Goal: Register for event/course

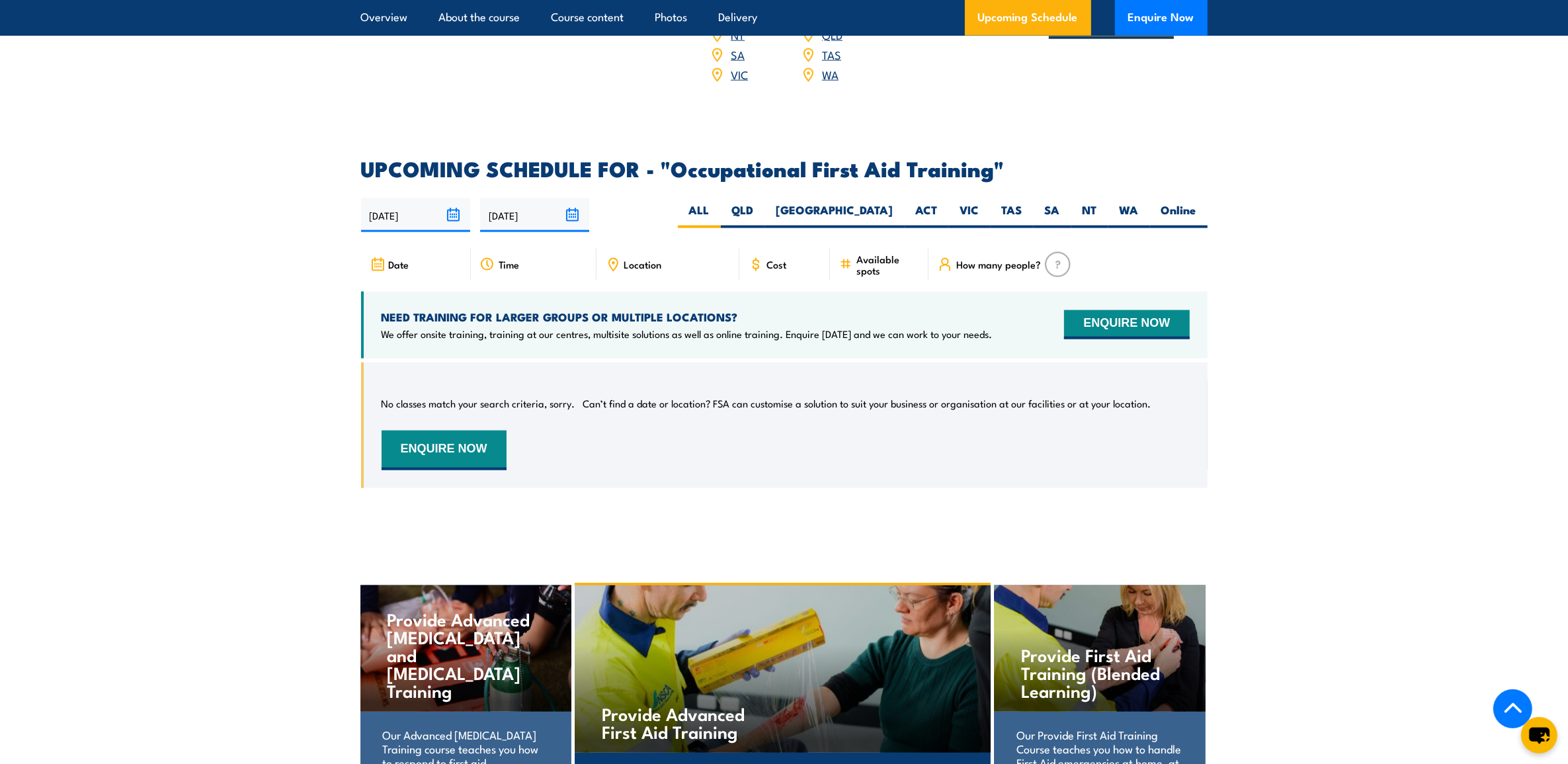
scroll to position [2232, 0]
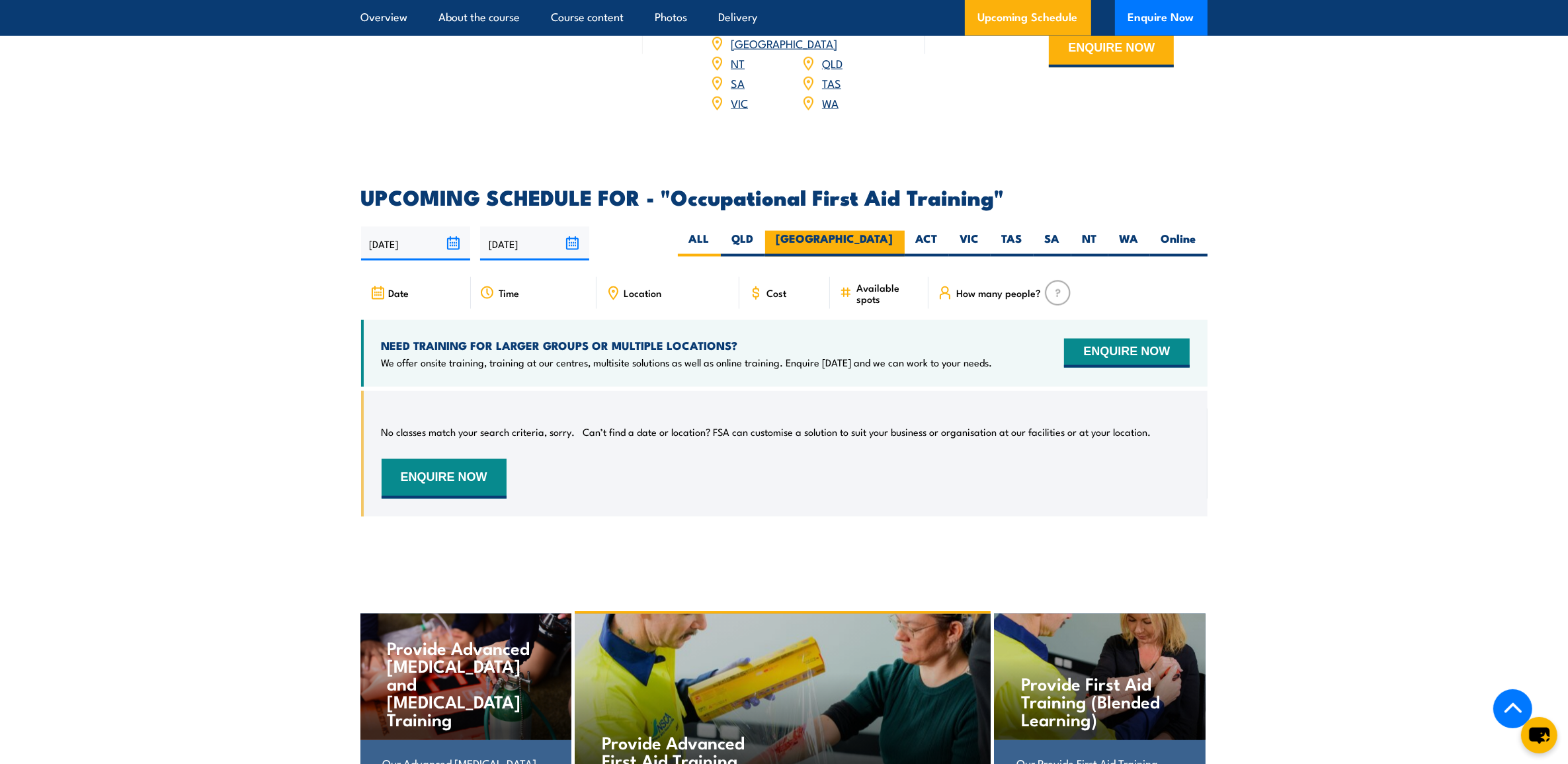
click at [878, 231] on label "[GEOGRAPHIC_DATA]" at bounding box center [835, 244] width 139 height 26
click at [893, 231] on input "[GEOGRAPHIC_DATA]" at bounding box center [897, 234] width 8 height 8
radio input "true"
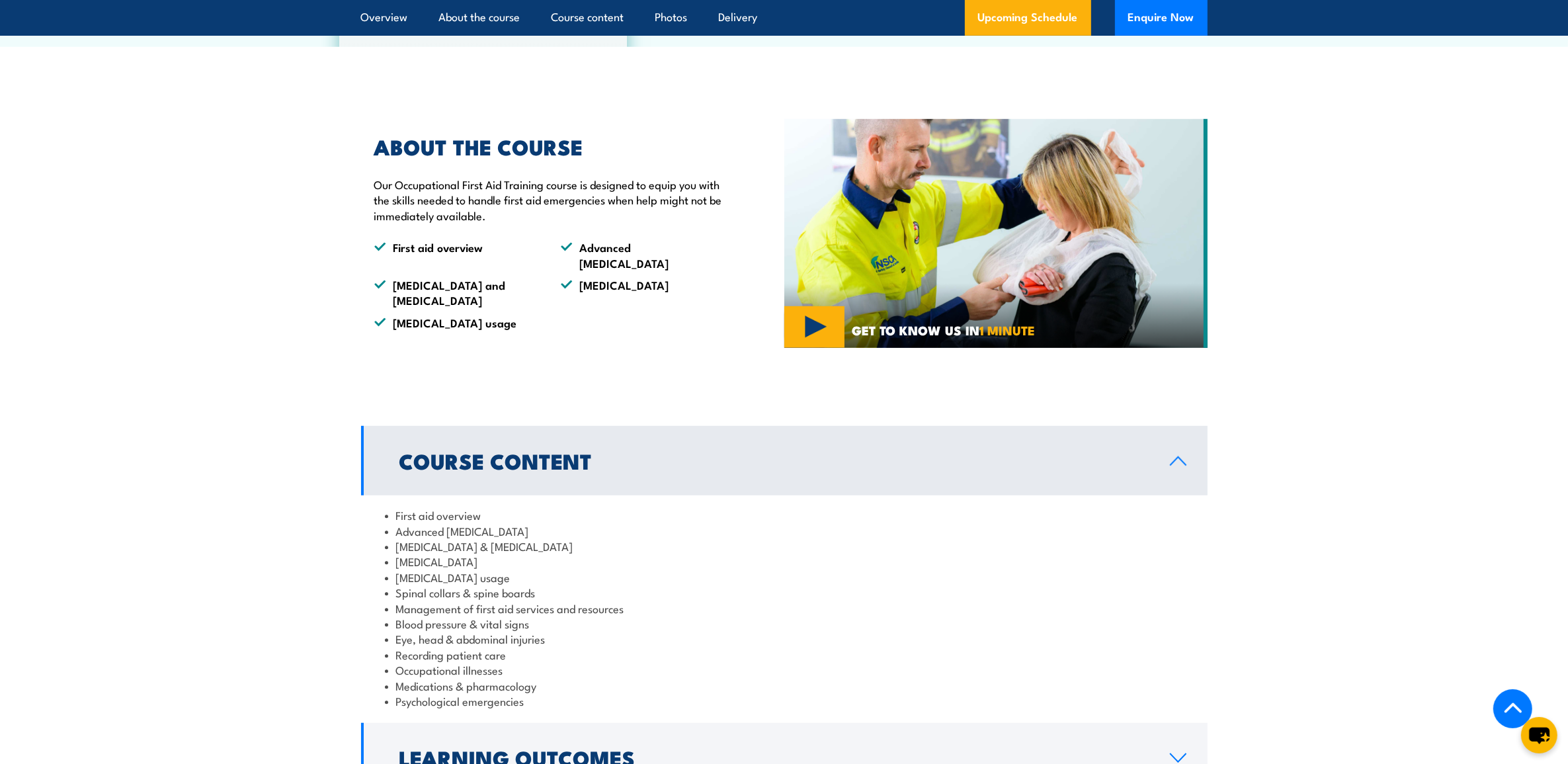
scroll to position [1183, 0]
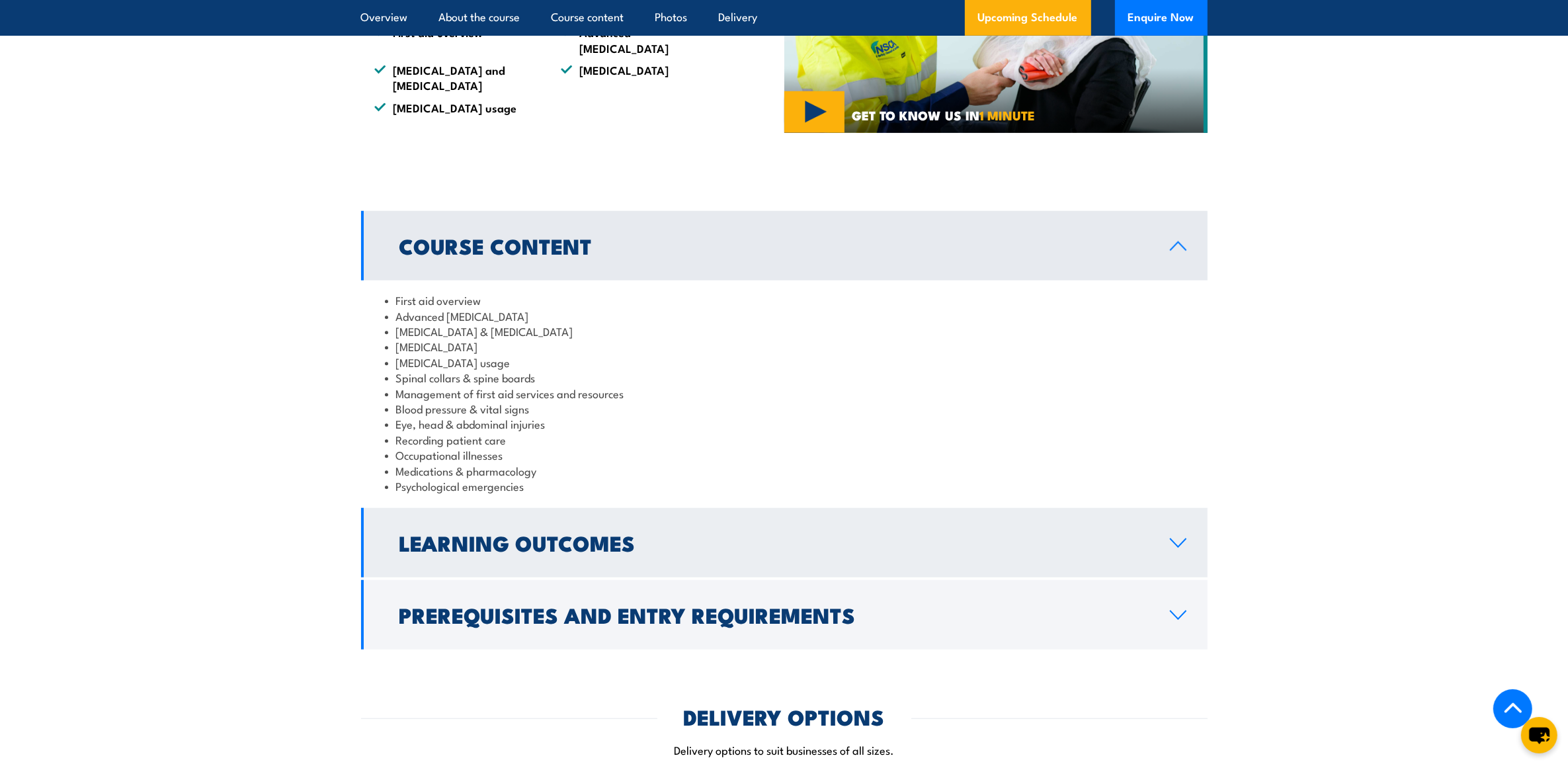
click at [813, 510] on link "Learning Outcomes" at bounding box center [784, 543] width 847 height 69
